Goal: Find specific page/section

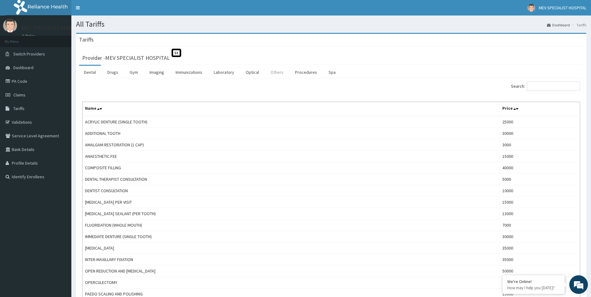
click at [275, 73] on link "Others" at bounding box center [277, 72] width 23 height 13
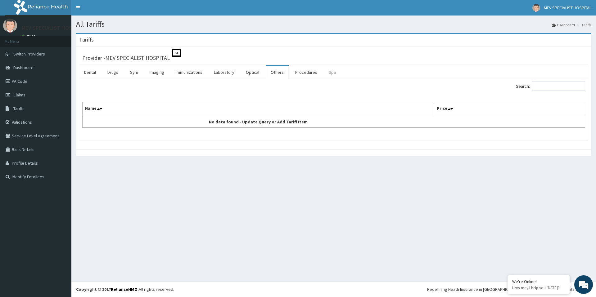
click at [328, 74] on link "Spa" at bounding box center [332, 72] width 17 height 13
click at [94, 73] on link "Dental" at bounding box center [90, 72] width 22 height 13
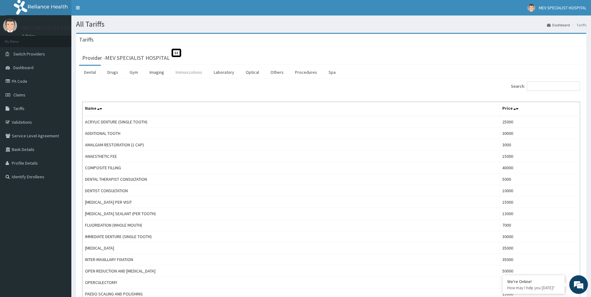
click at [198, 72] on link "Immunizations" at bounding box center [189, 72] width 37 height 13
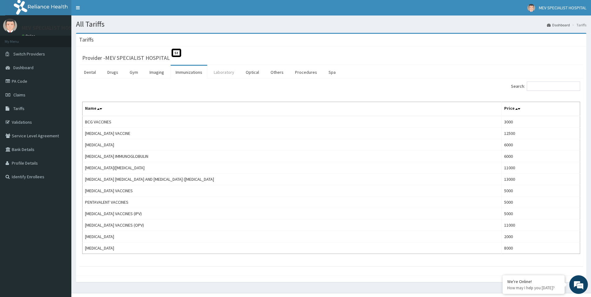
click at [227, 74] on link "Laboratory" at bounding box center [224, 72] width 30 height 13
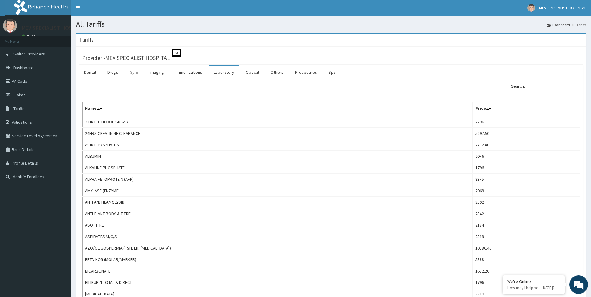
click at [140, 75] on link "Gym" at bounding box center [134, 72] width 18 height 13
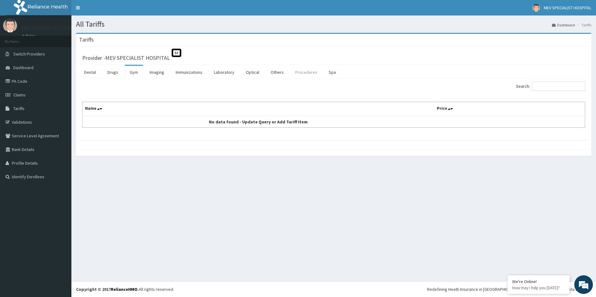
click at [298, 74] on link "Procedures" at bounding box center [306, 72] width 32 height 13
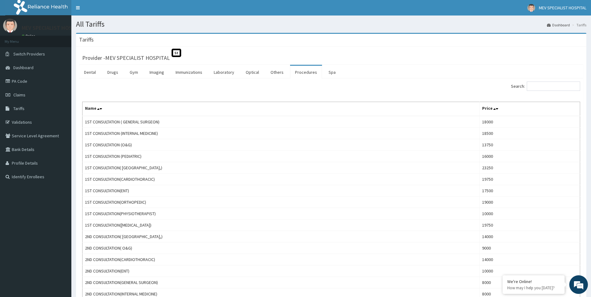
drag, startPoint x: 596, startPoint y: 77, endPoint x: 596, endPoint y: -38, distance: 115.2
click at [569, 88] on input "Search:" at bounding box center [553, 86] width 53 height 9
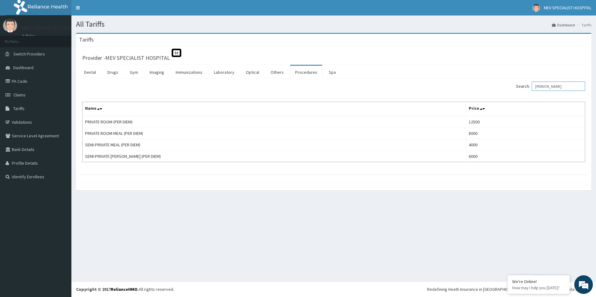
type input "[PERSON_NAME]"
